Goal: Check status: Check status

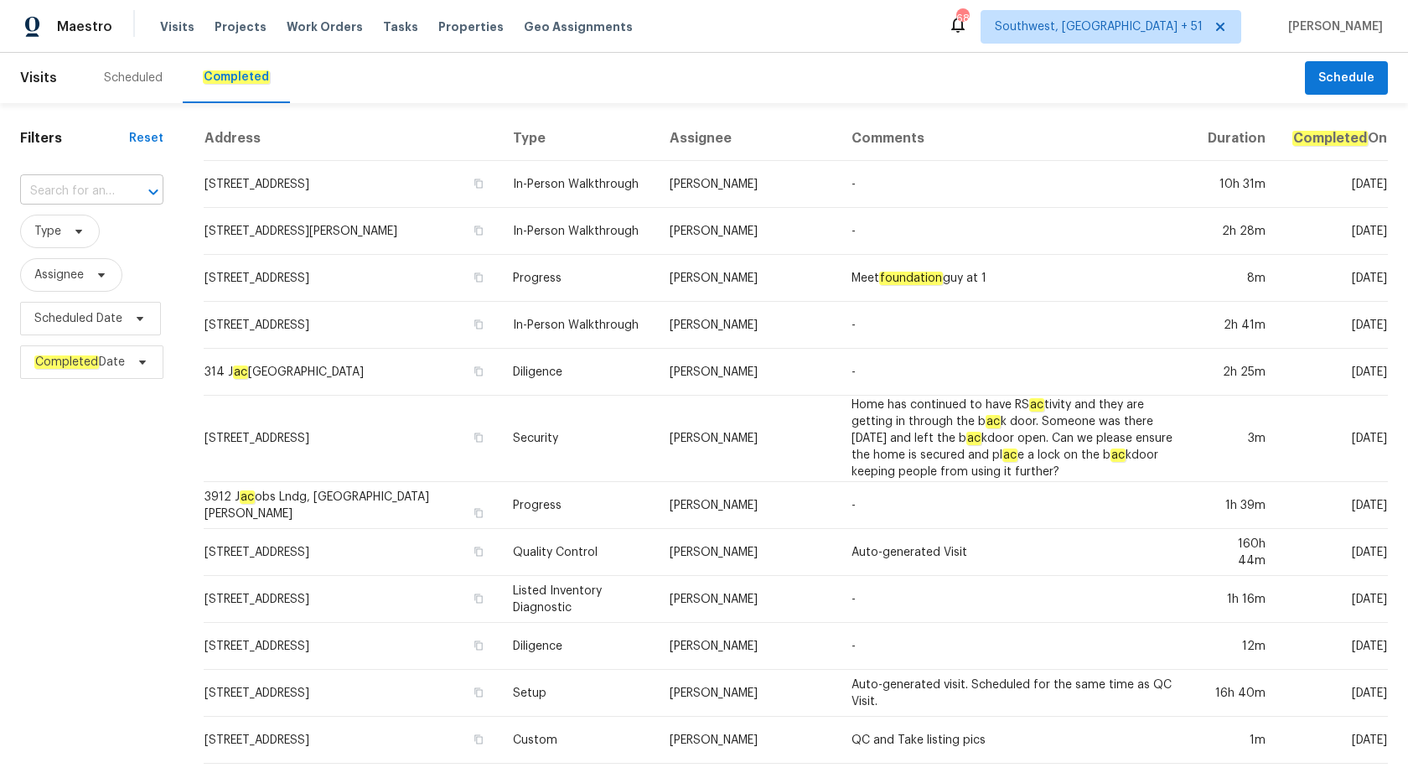
click at [80, 180] on input "text" at bounding box center [68, 192] width 96 height 26
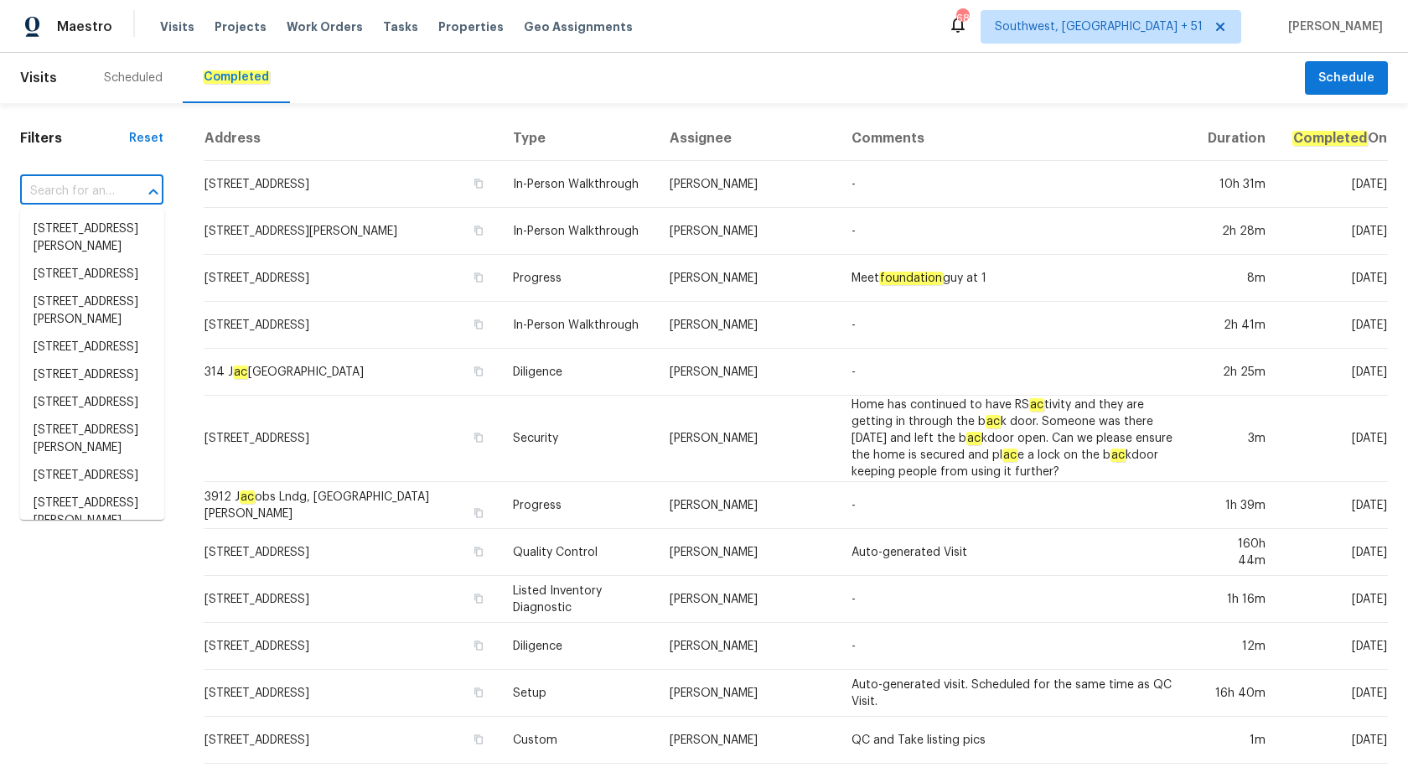
paste input "2936 Van Gundy Rd, Jacksonville, FL 32208"
type input "2936 Van Gundy Rd, Jacksonville, FL 32208"
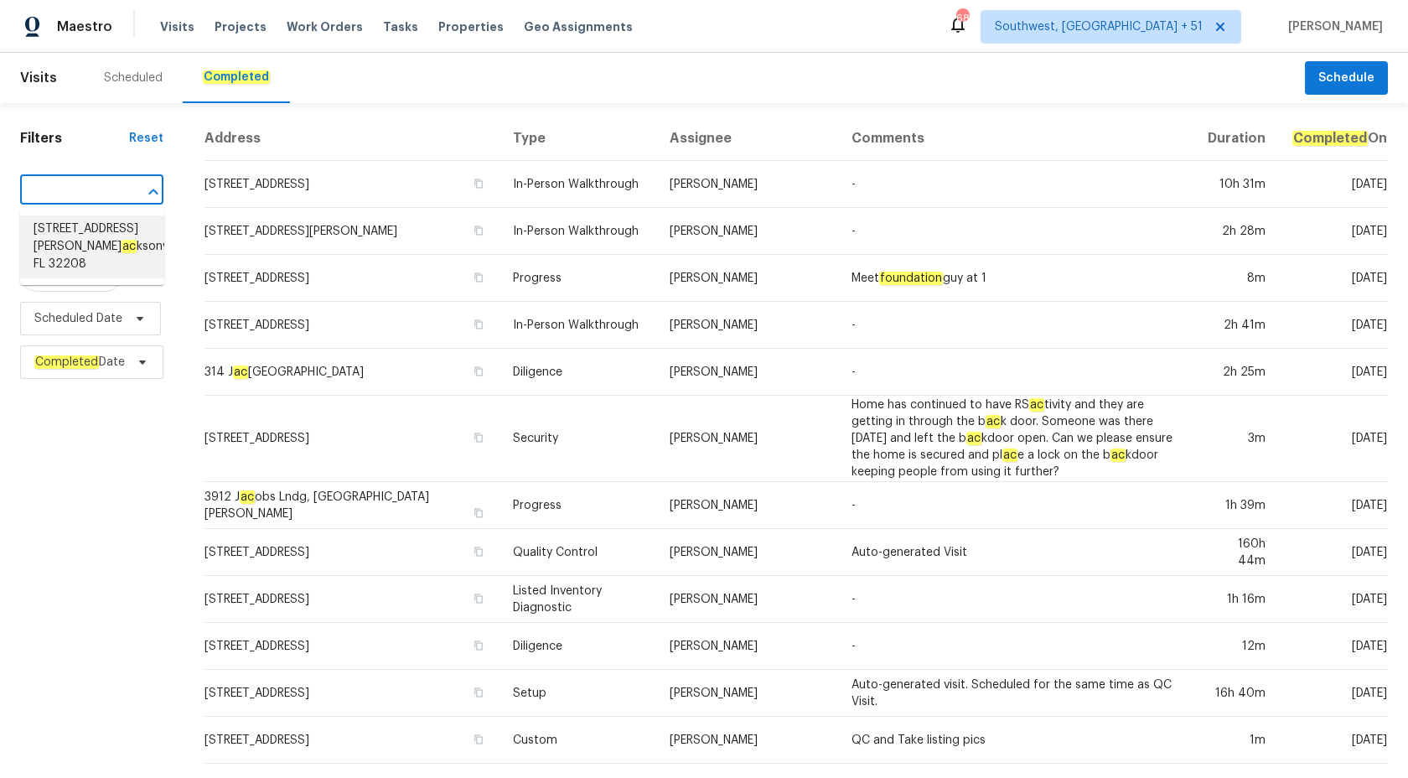
click at [95, 229] on span "2936 Van Gundy Rd, J ac ksonville, FL 32208" at bounding box center [110, 246] width 153 height 53
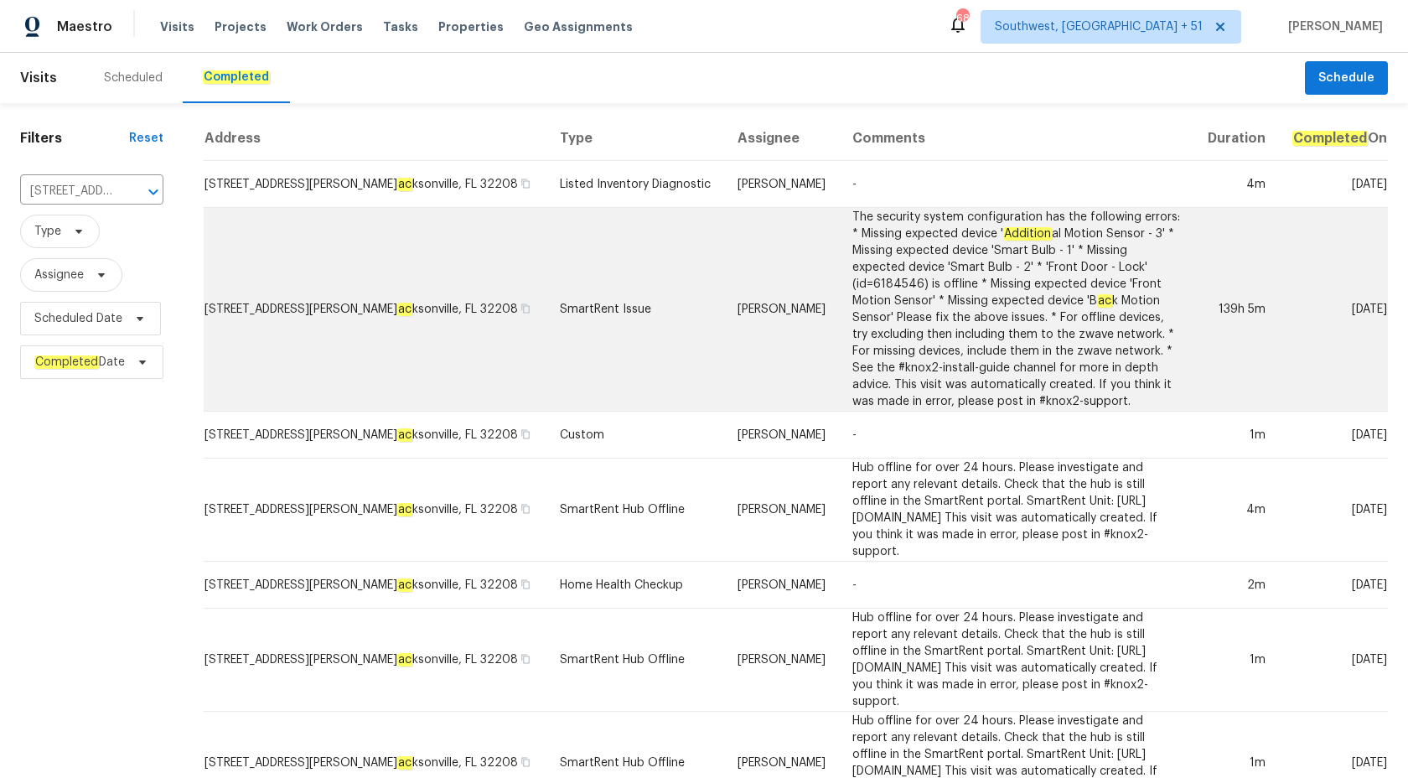
click at [454, 274] on td "2936 Van Gundy Rd, J ac ksonville, FL 32208" at bounding box center [375, 310] width 343 height 204
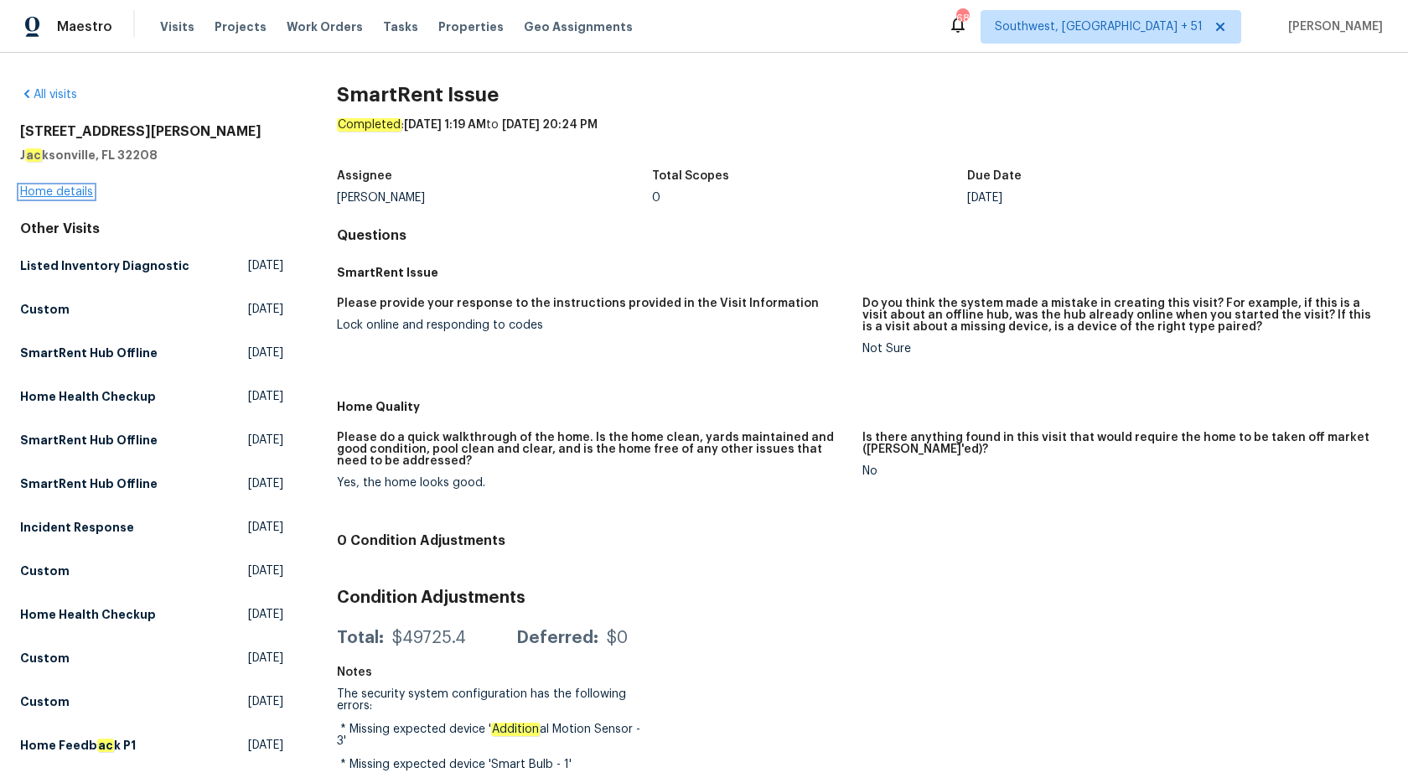
click at [31, 197] on link "Home details" at bounding box center [56, 192] width 73 height 12
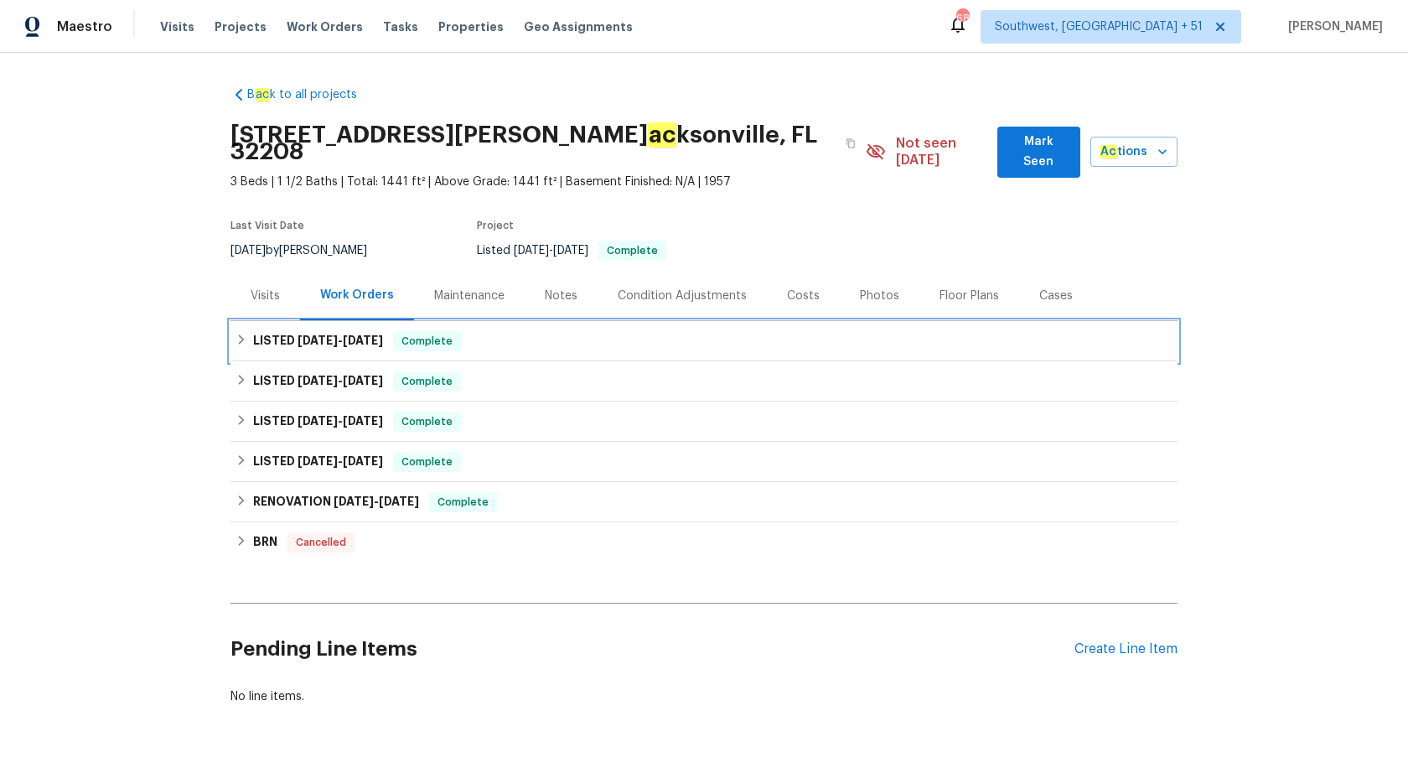
click at [359, 334] on span "9/5/25" at bounding box center [363, 340] width 40 height 12
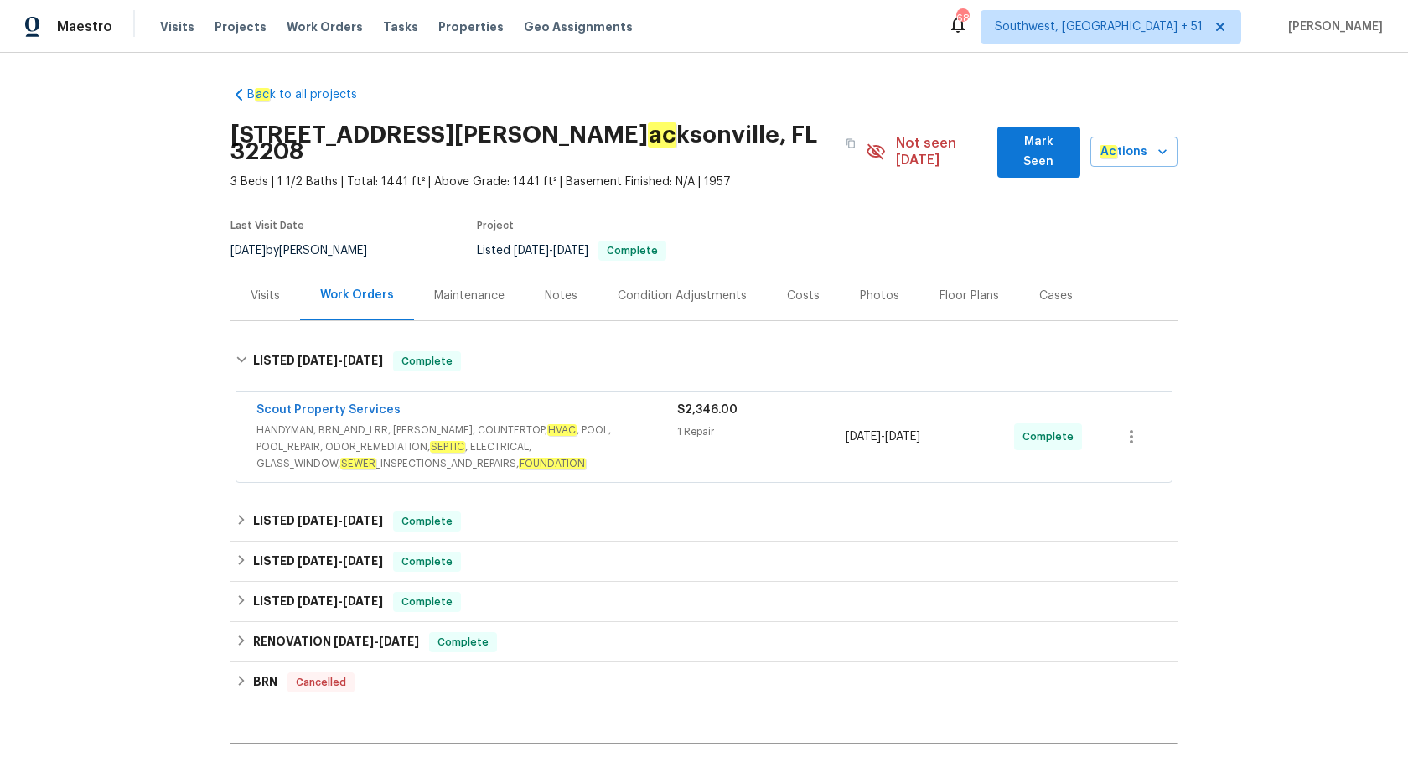
click at [516, 438] on span "HANDYMAN, BRN_AND_LRR, WELLS, COUNTERTOP, HVAC , POOL, POOL_REPAIR, ODOR_REMEDI…" at bounding box center [467, 447] width 421 height 50
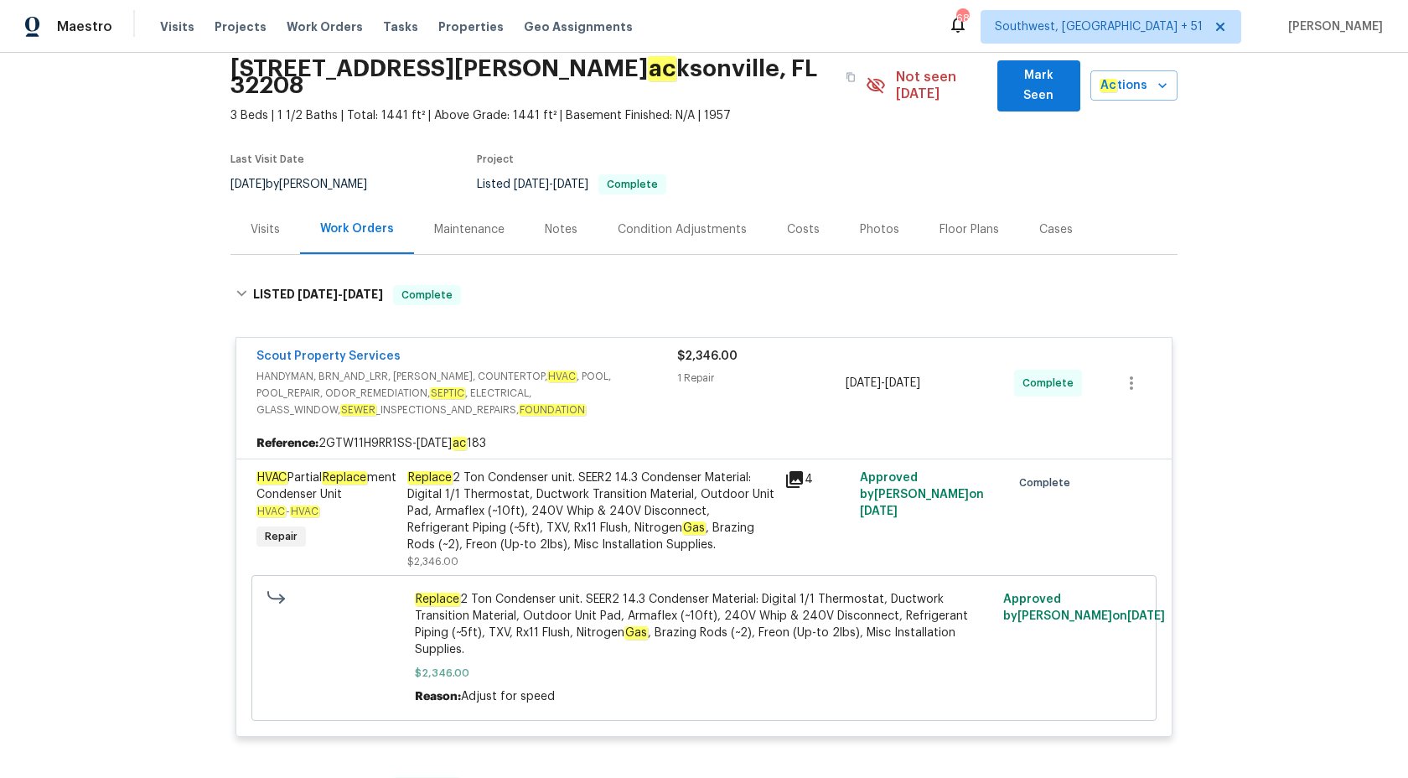
scroll to position [72, 0]
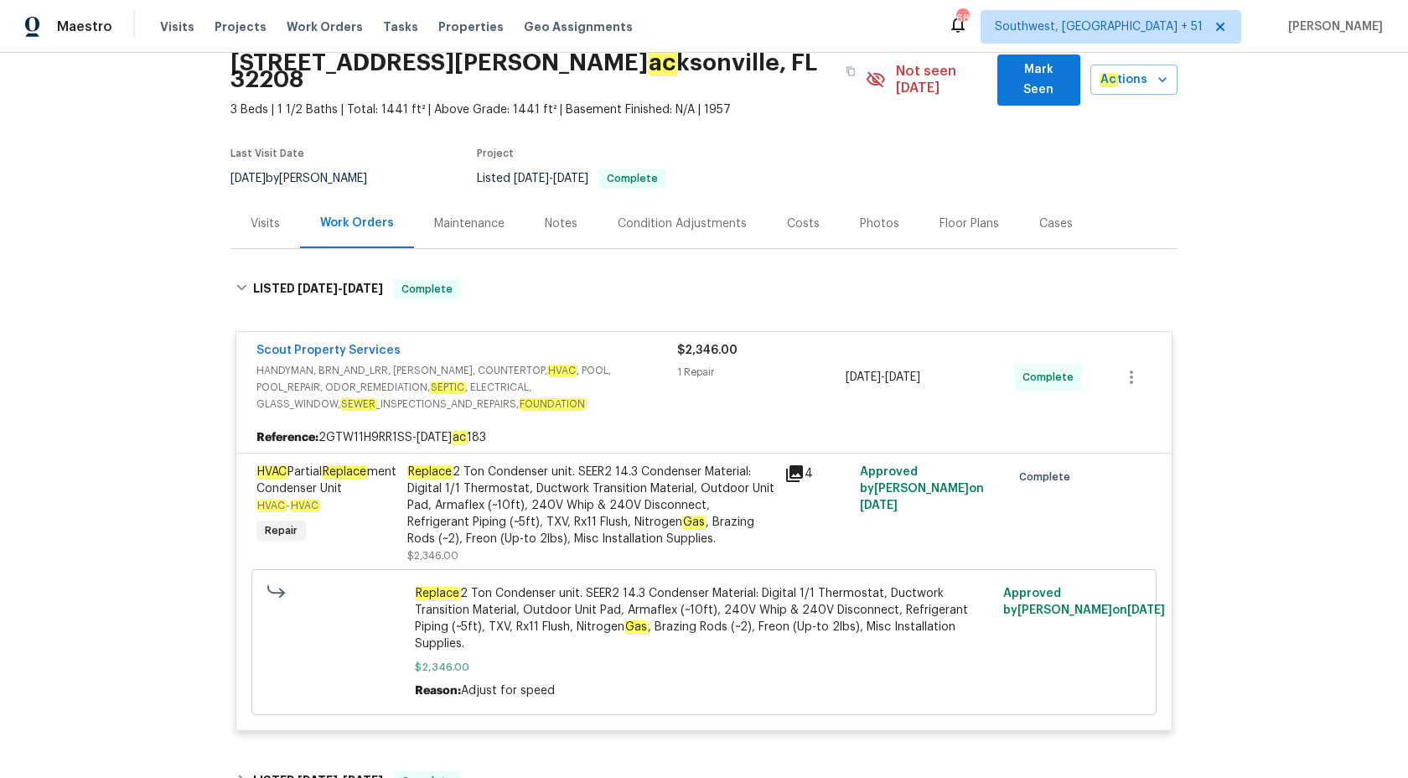
click at [562, 464] on div "Replace 2 Ton Condenser unit. SEER2 14.3 Condenser Material: Digital 1/1 Thermo…" at bounding box center [590, 506] width 367 height 84
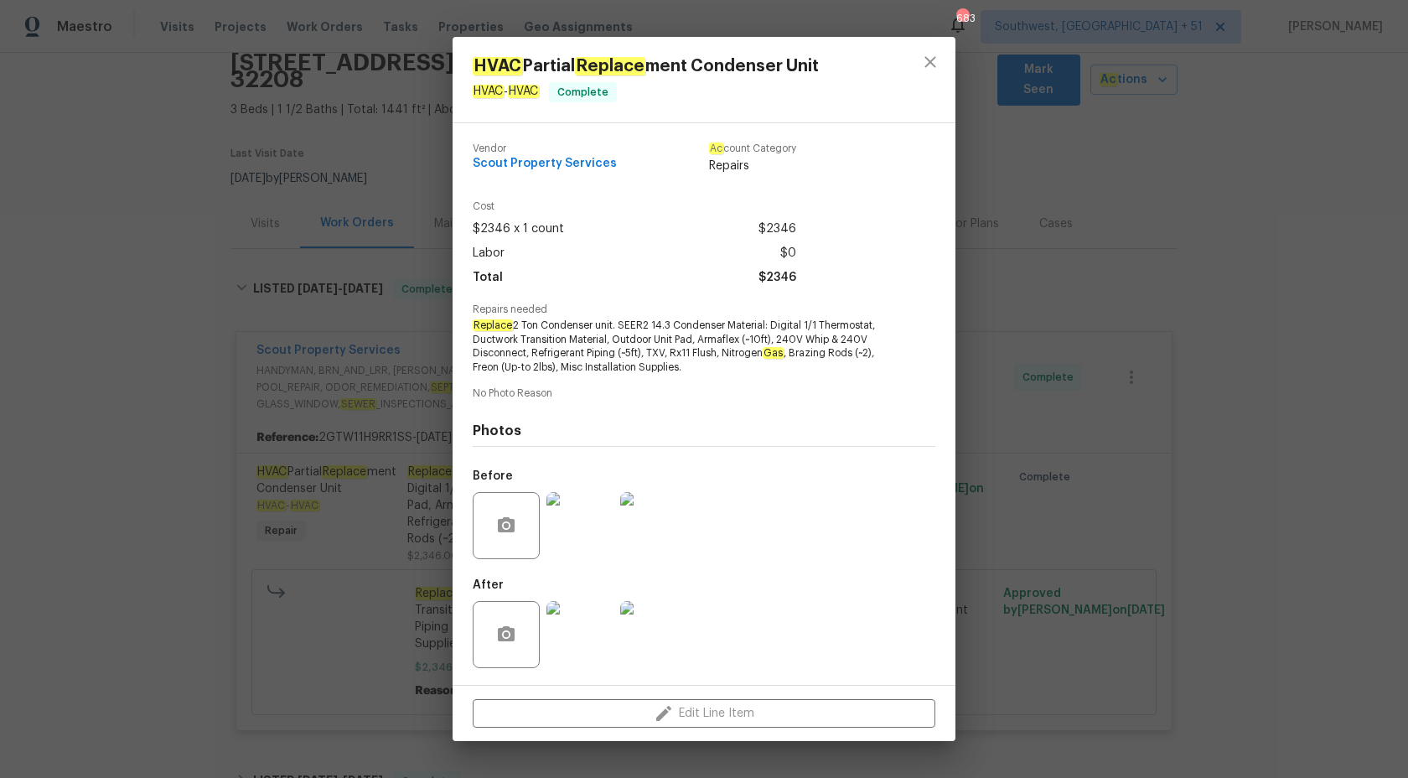
click at [594, 616] on img at bounding box center [580, 634] width 67 height 67
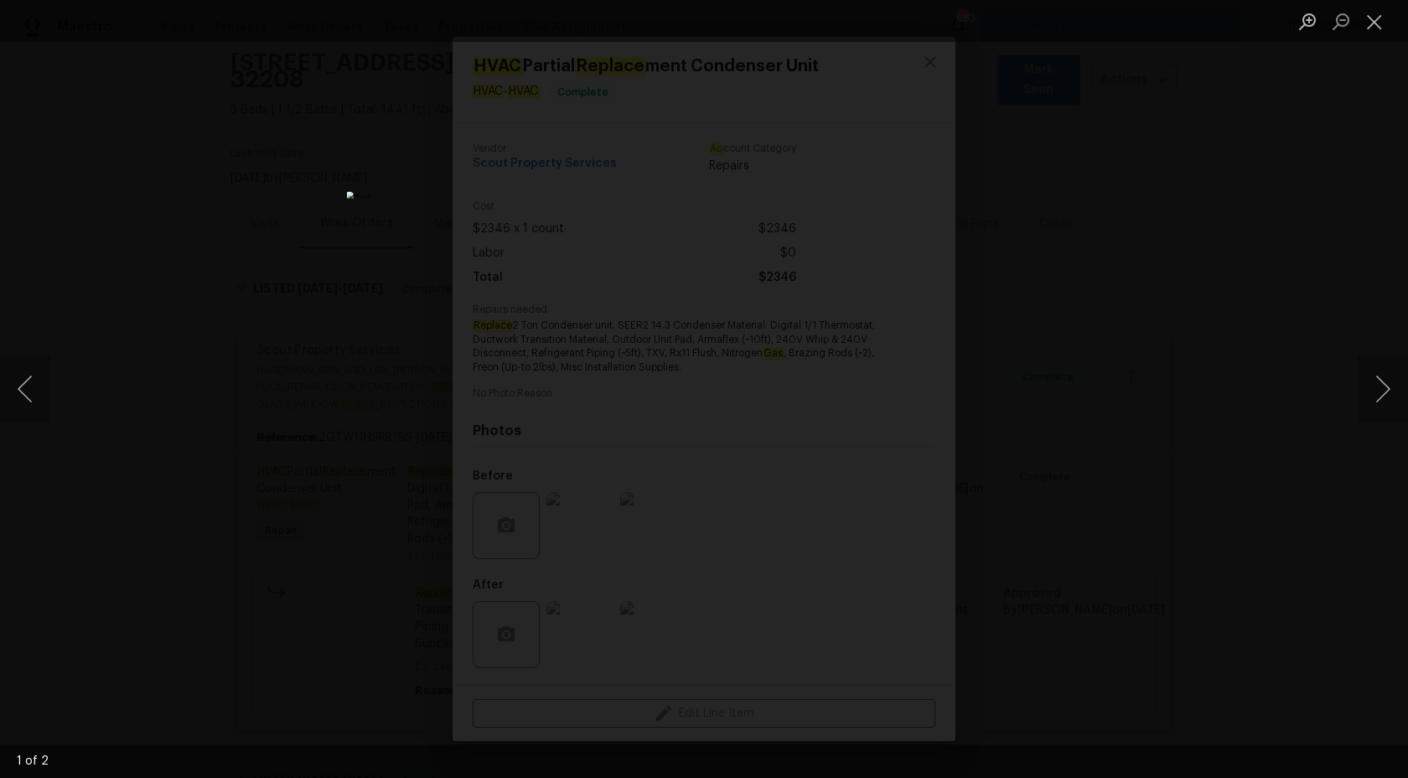
click at [1299, 345] on div "Lightbox" at bounding box center [704, 389] width 1408 height 778
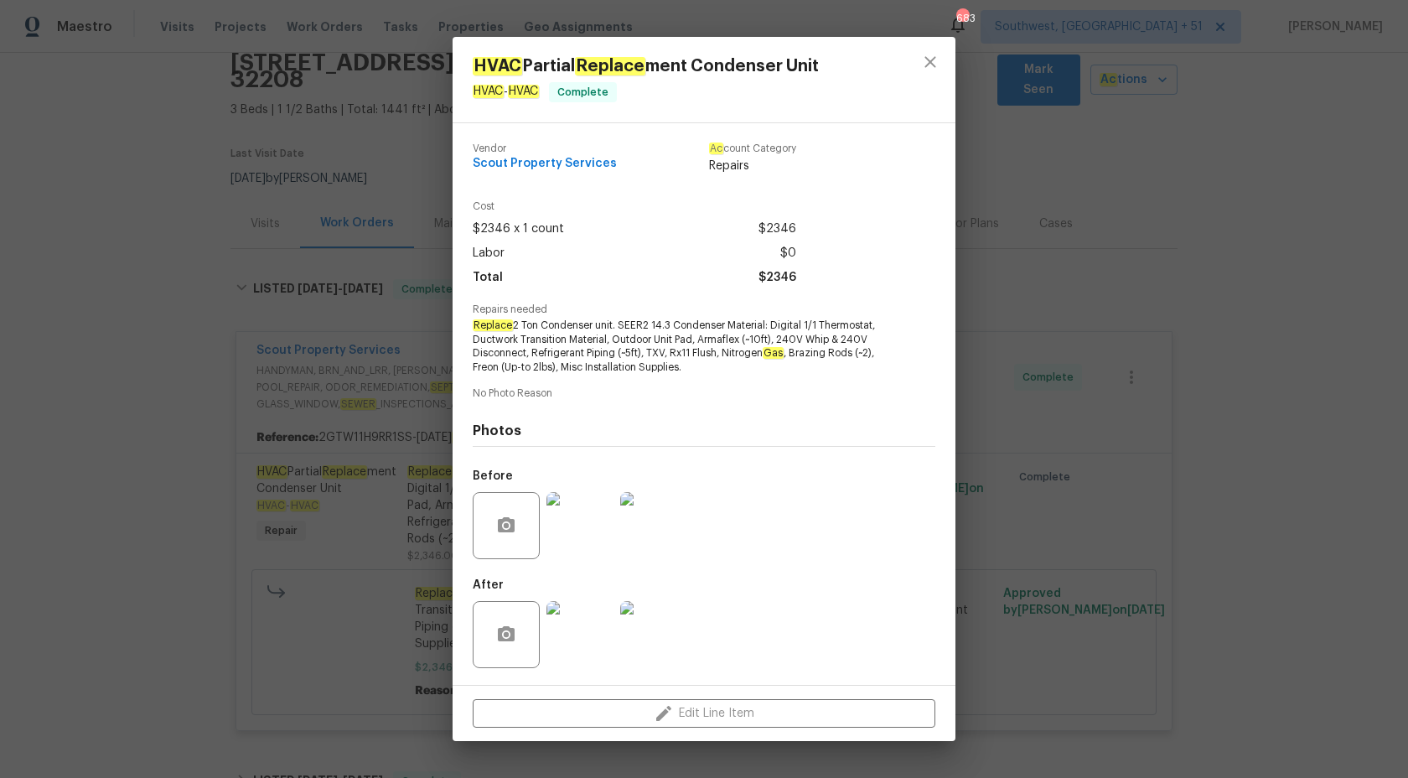
click at [655, 649] on img at bounding box center [653, 634] width 67 height 67
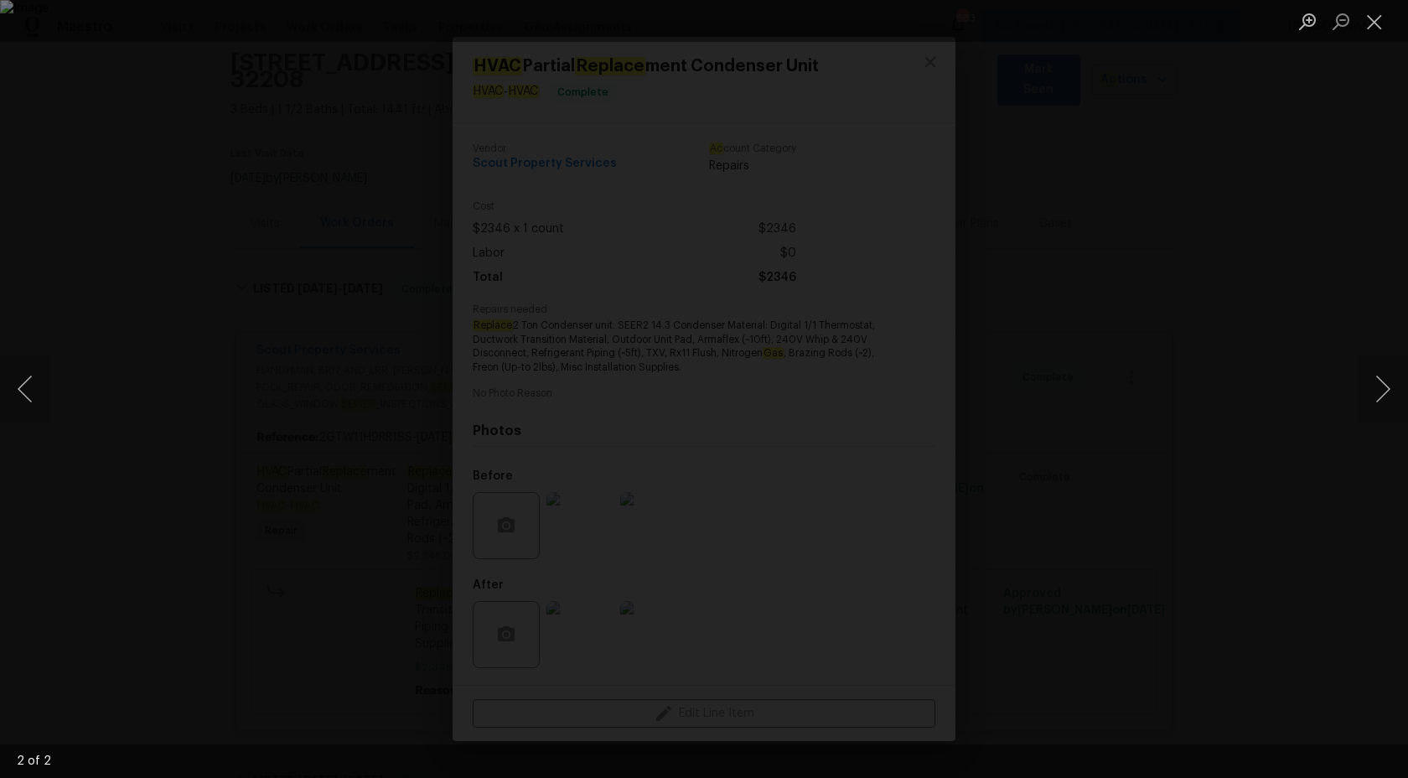
click at [1396, 189] on div "Lightbox" at bounding box center [704, 389] width 1408 height 778
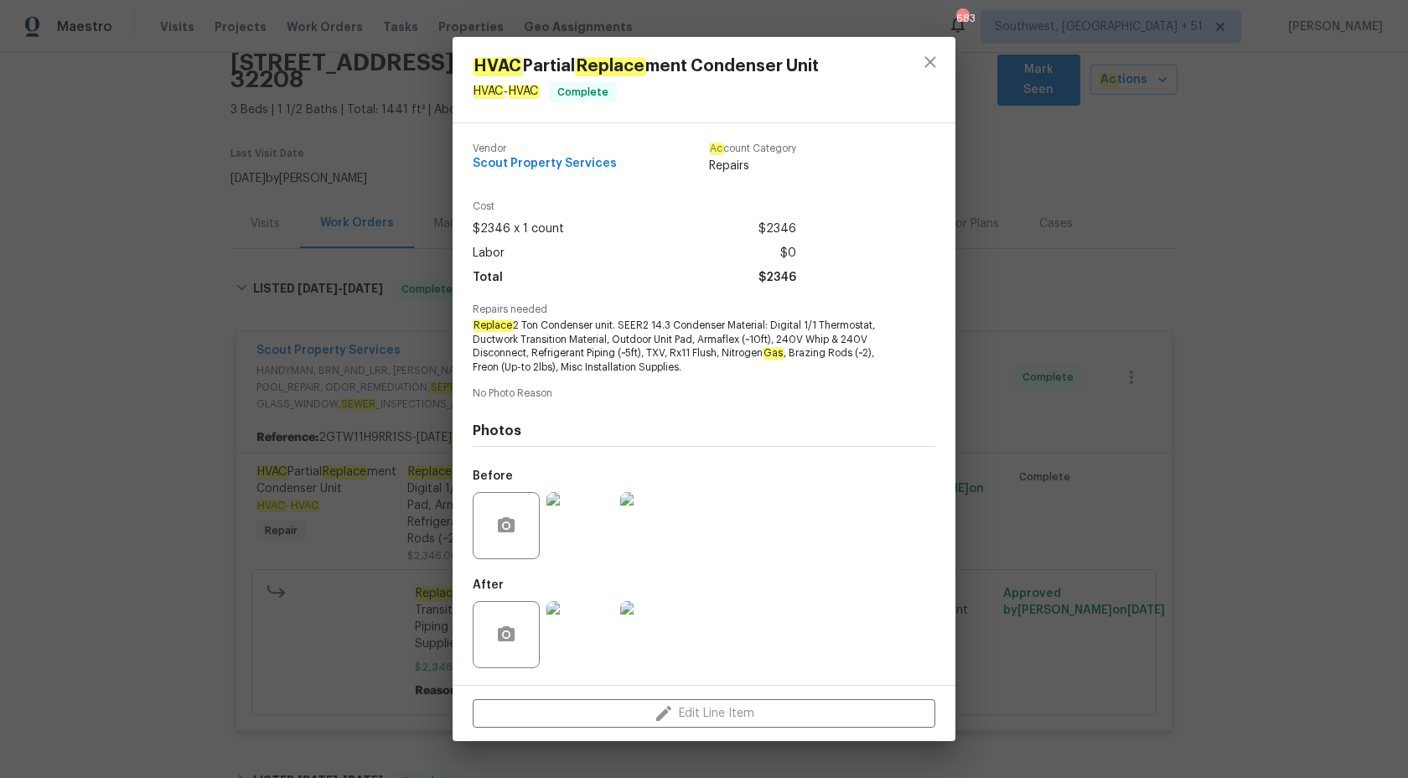
click at [23, 551] on div "HVAC Partial Replace ment Condenser Unit HVAC - HVAC Complete Vendor Scout Prop…" at bounding box center [704, 389] width 1408 height 778
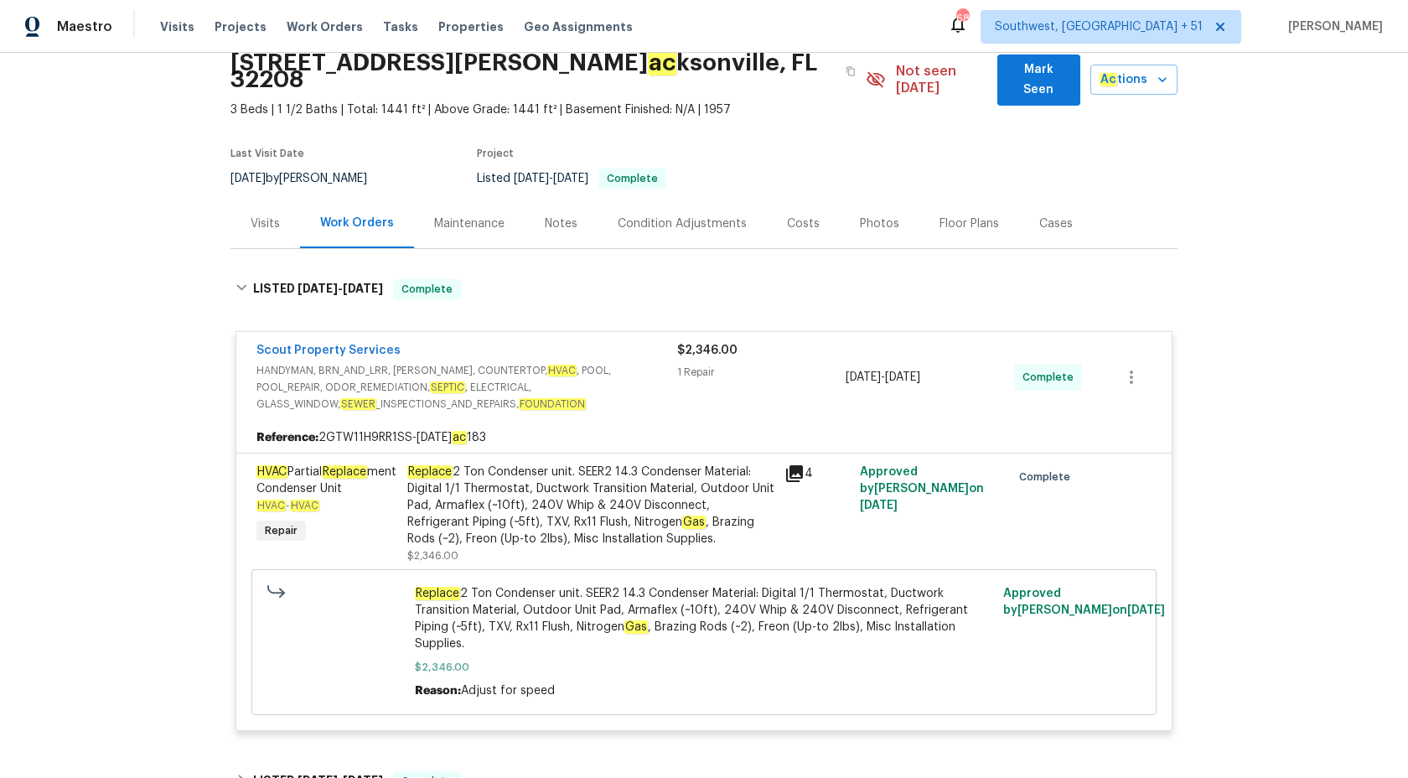
click at [646, 362] on span "HANDYMAN, BRN_AND_LRR, WELLS, COUNTERTOP, HVAC , POOL, POOL_REPAIR, ODOR_REMEDI…" at bounding box center [467, 387] width 421 height 50
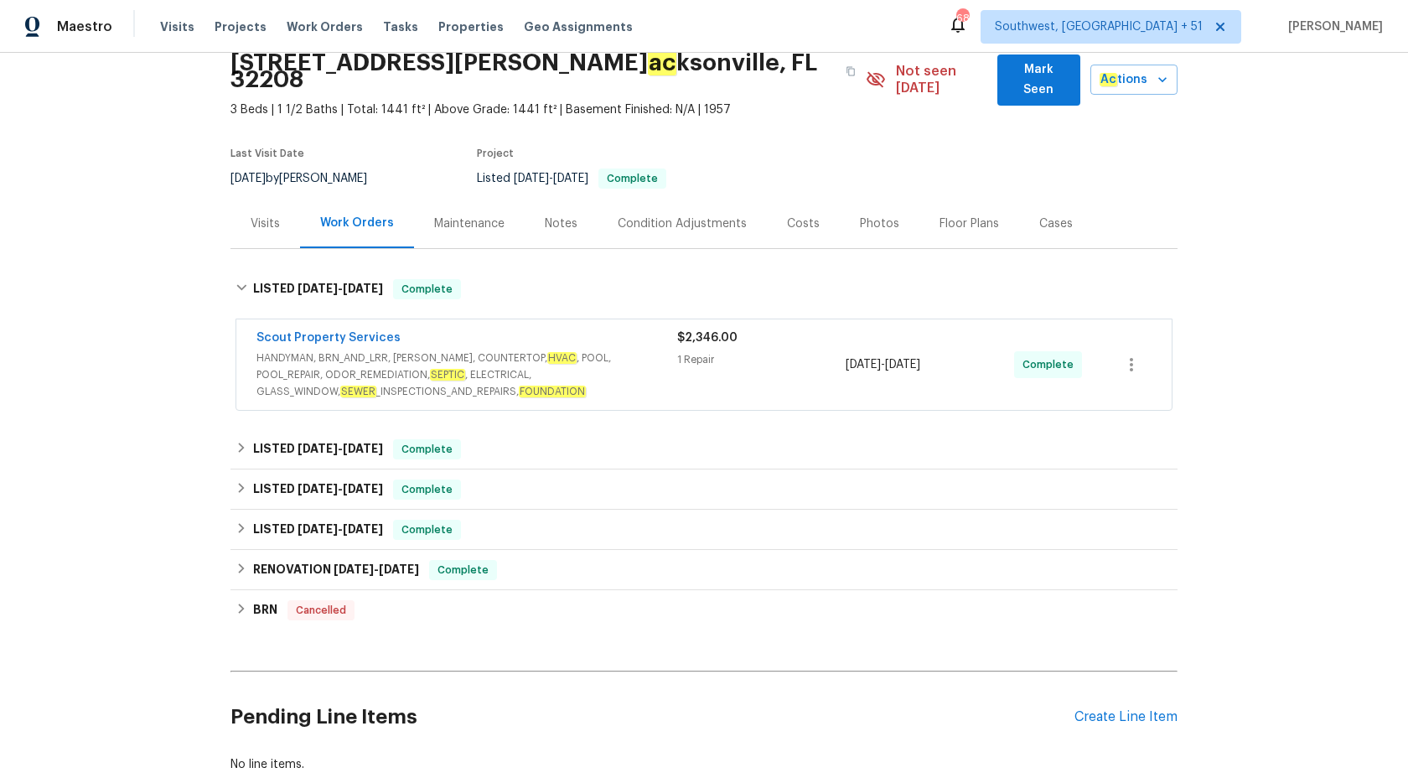
scroll to position [125, 0]
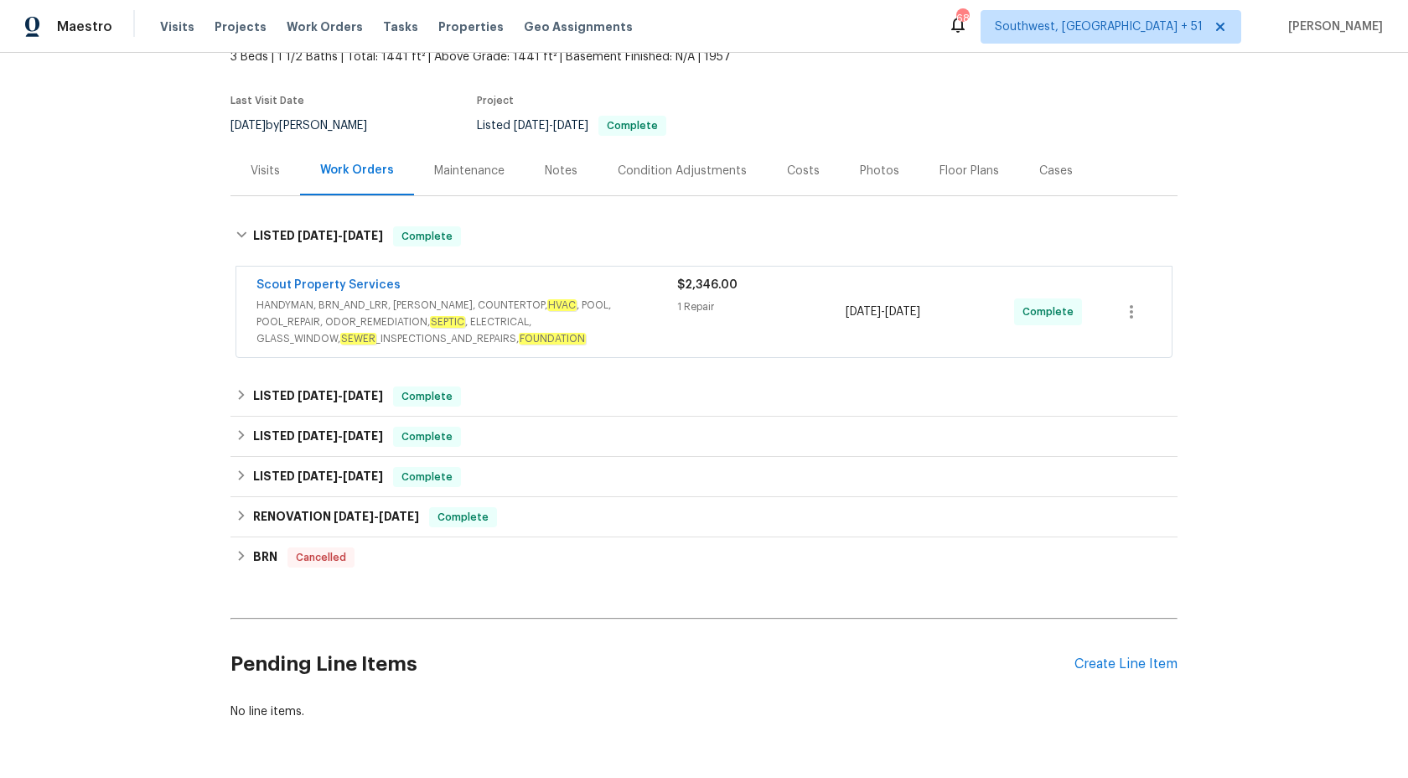
click at [117, 24] on div "Maestro Visits Projects Work Orders Tasks Properties Geo Assignments" at bounding box center [326, 27] width 653 height 34
click at [104, 24] on span "Maestro" at bounding box center [84, 26] width 55 height 17
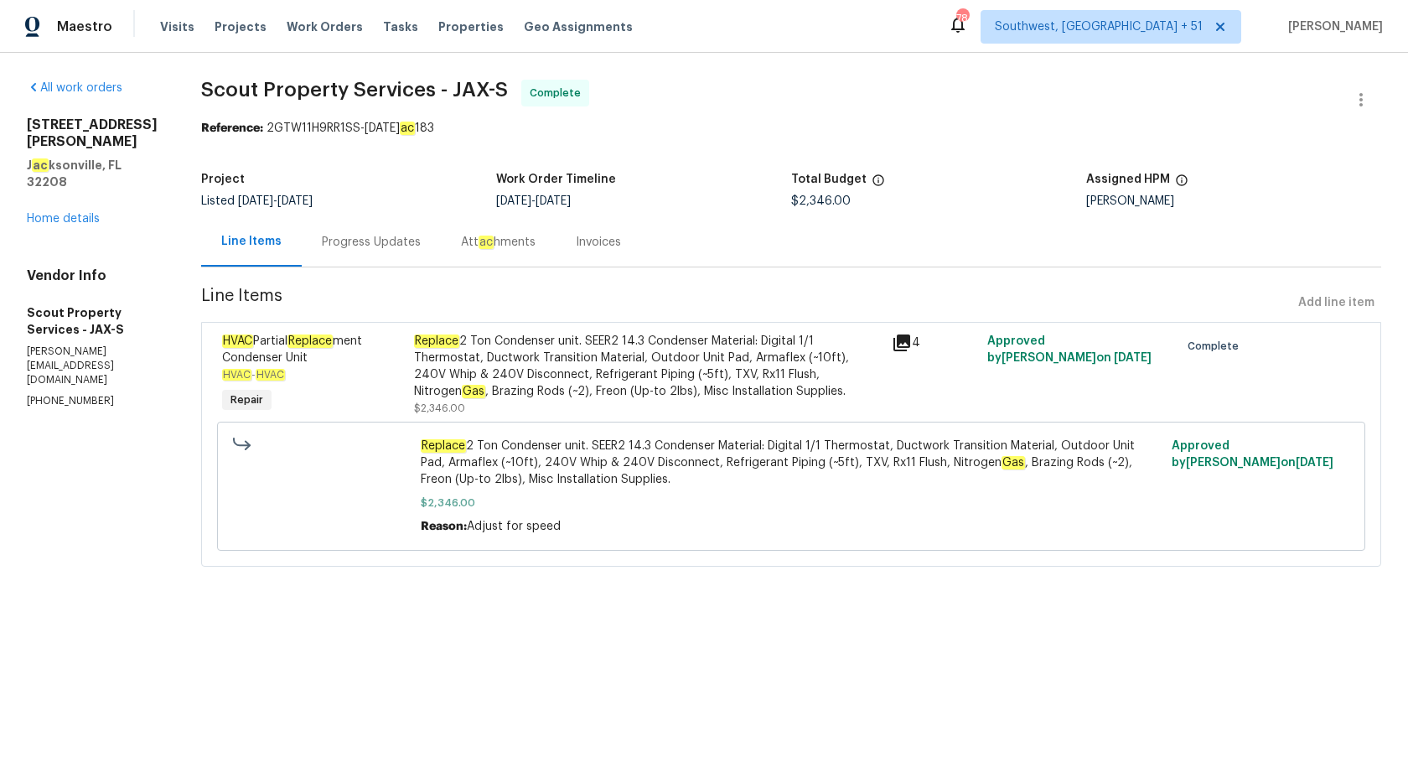
click at [367, 241] on div "Progress Updates" at bounding box center [371, 242] width 99 height 17
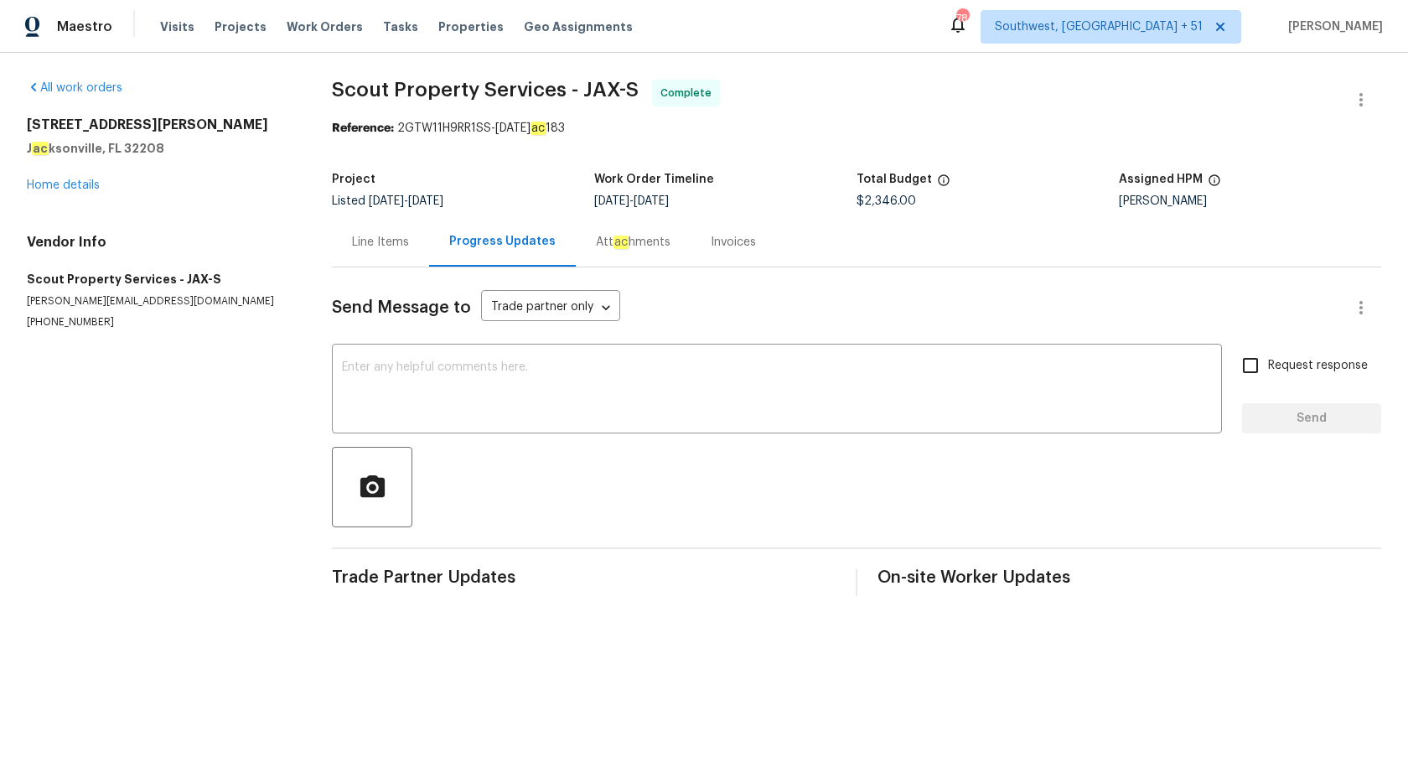
click at [722, 236] on div "Invoices" at bounding box center [733, 242] width 45 height 17
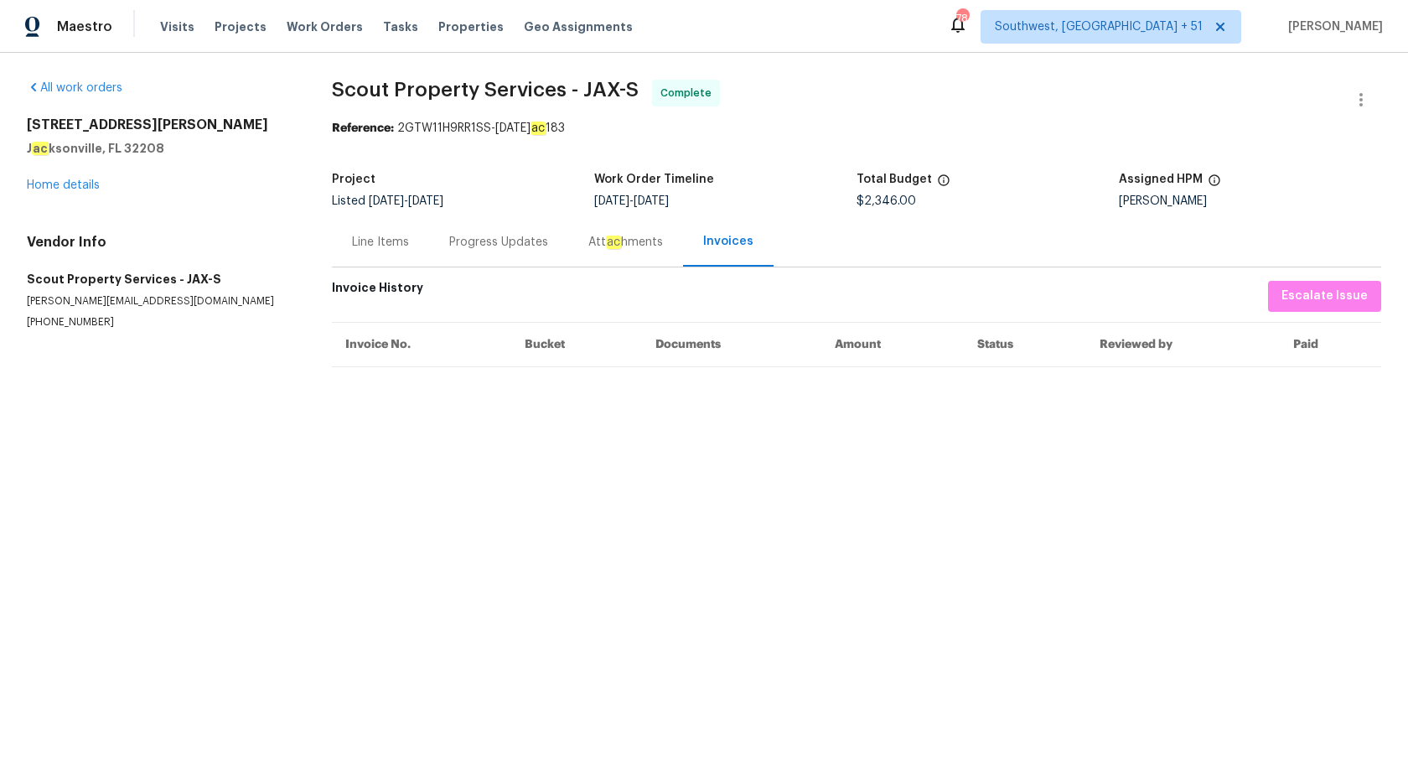
click at [470, 242] on div "Progress Updates" at bounding box center [498, 242] width 99 height 17
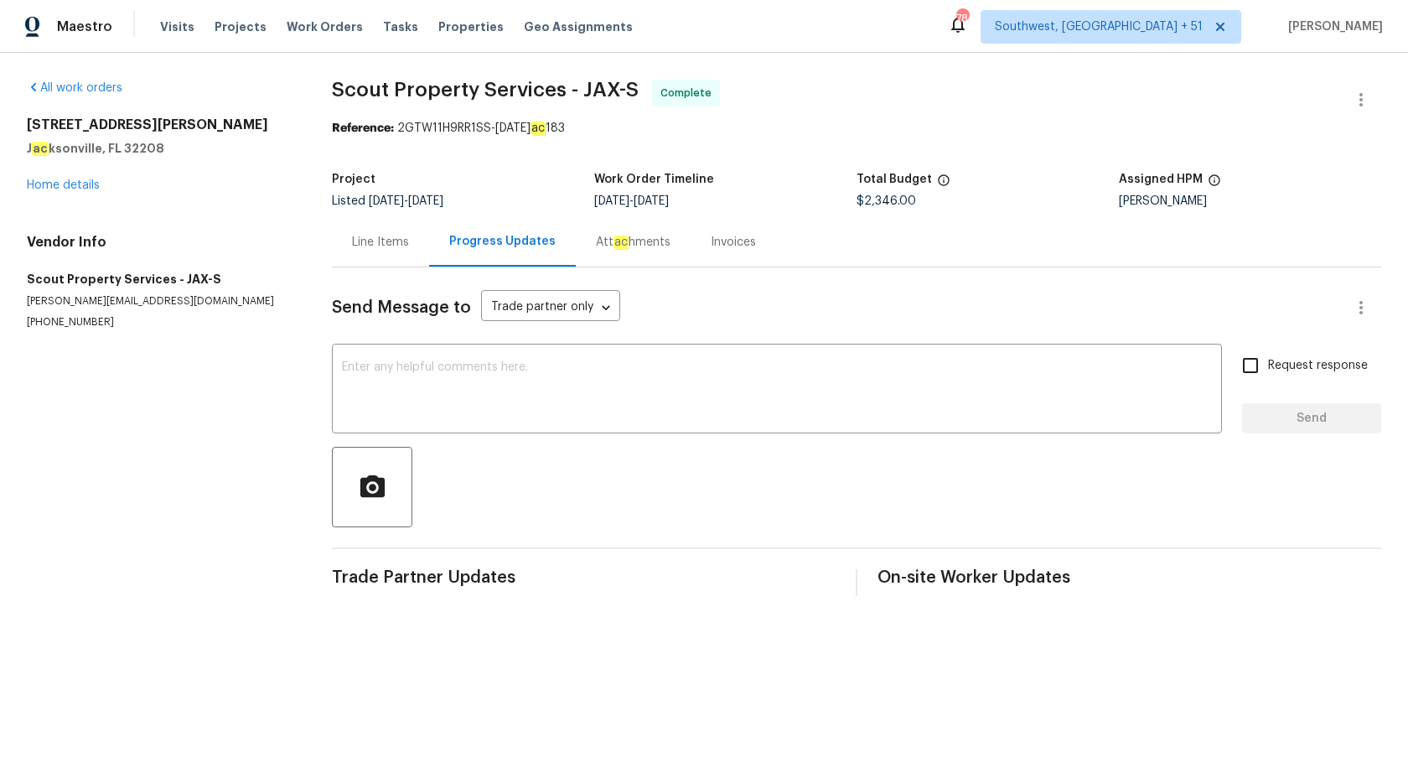
click at [383, 250] on div "Line Items" at bounding box center [380, 242] width 57 height 17
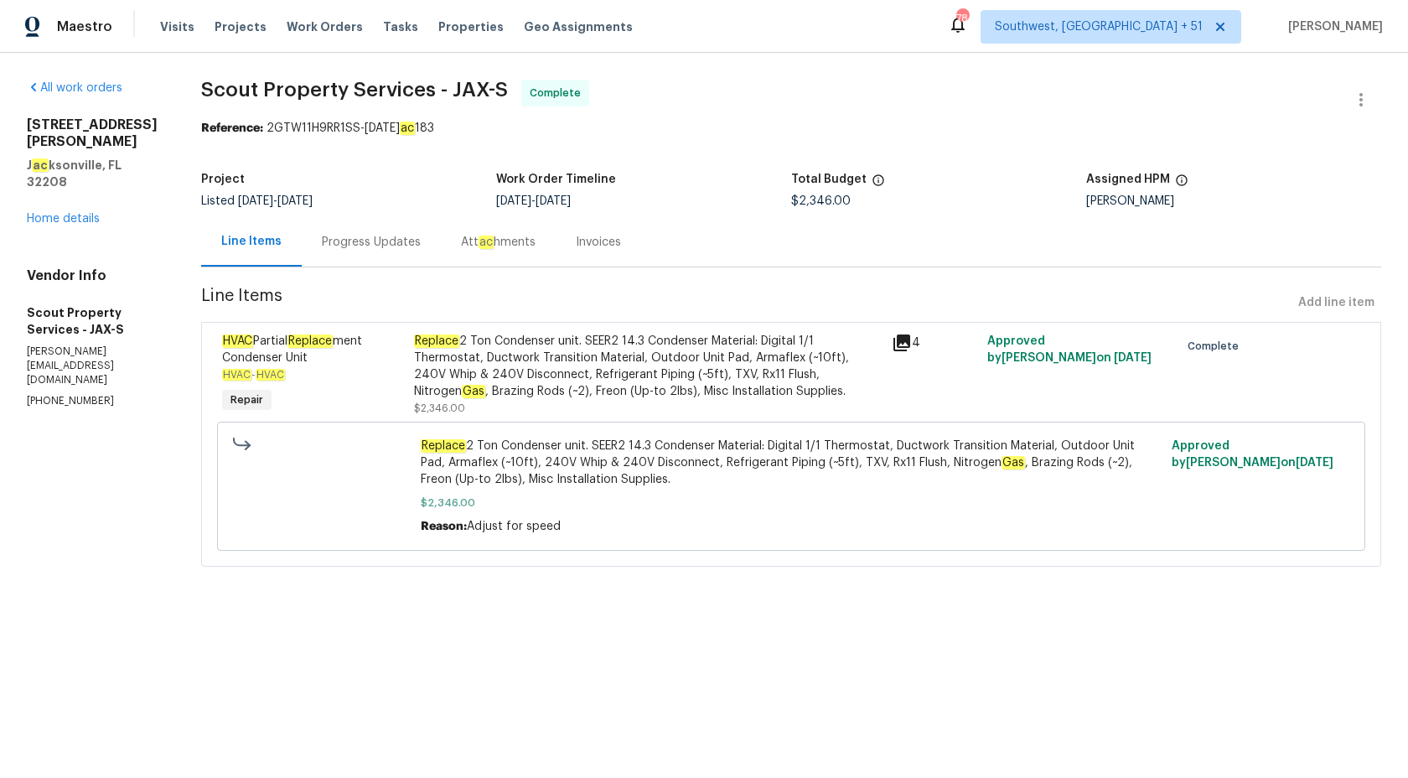
click at [543, 371] on div "Replace 2 Ton Condenser unit. SEER2 14.3 Condenser Material: Digital 1/1 Thermo…" at bounding box center [648, 366] width 469 height 67
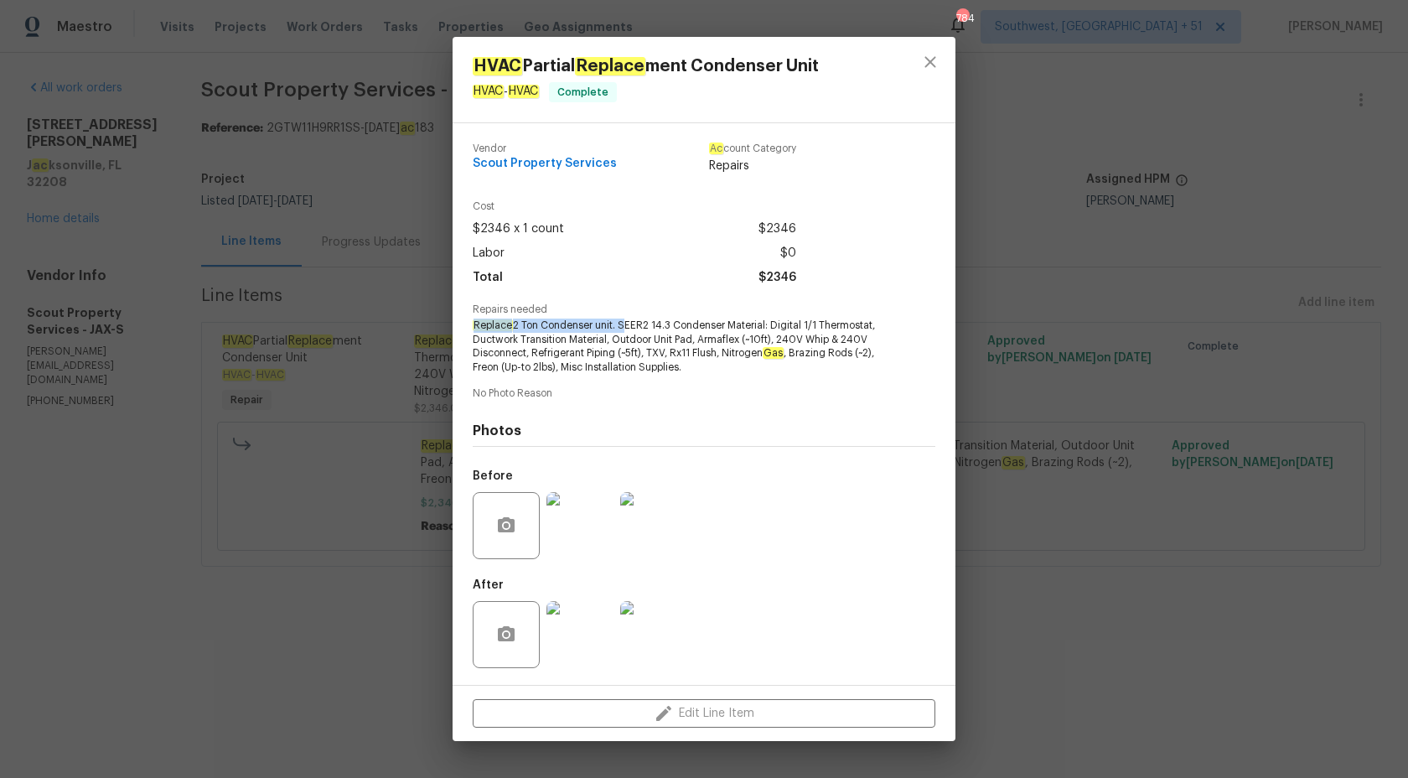
copy span "Replace 2 Ton Condenser unit."
drag, startPoint x: 472, startPoint y: 324, endPoint x: 620, endPoint y: 328, distance: 148.4
click at [620, 328] on span "Replace 2 Ton Condenser unit. SEER2 14.3 Condenser Material: Digital 1/1 Thermo…" at bounding box center [681, 347] width 417 height 56
click at [1307, 522] on div "HVAC Partial Replace ment Condenser Unit HVAC - HVAC Complete Vendor Scout Prop…" at bounding box center [704, 389] width 1408 height 778
